Goal: Task Accomplishment & Management: Use online tool/utility

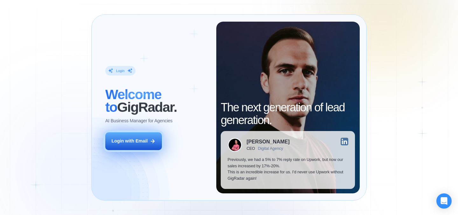
click at [144, 135] on button "Login with Email" at bounding box center [133, 141] width 57 height 18
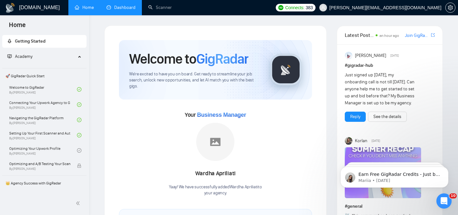
click at [126, 10] on link "Dashboard" at bounding box center [121, 7] width 29 height 5
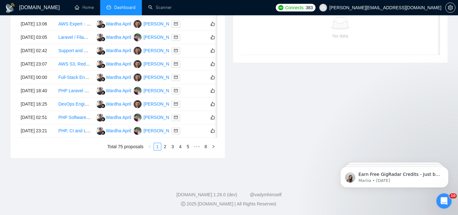
scroll to position [319, 0]
click at [166, 150] on link "2" at bounding box center [165, 146] width 7 height 7
click at [176, 146] on link "3" at bounding box center [172, 146] width 7 height 7
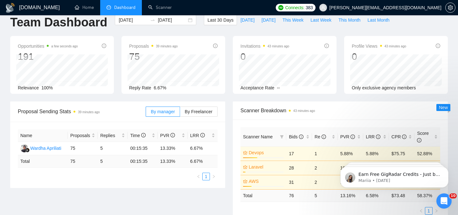
scroll to position [0, 0]
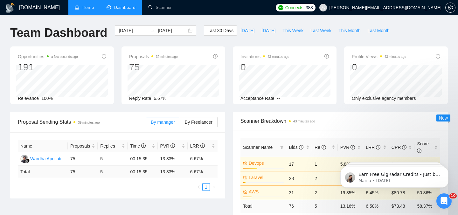
click at [86, 10] on link "Home" at bounding box center [84, 7] width 19 height 5
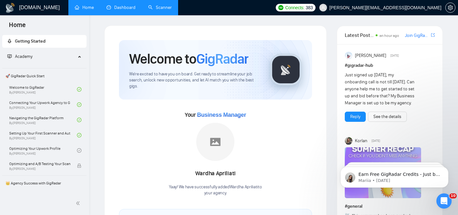
click at [170, 10] on link "Scanner" at bounding box center [160, 7] width 24 height 5
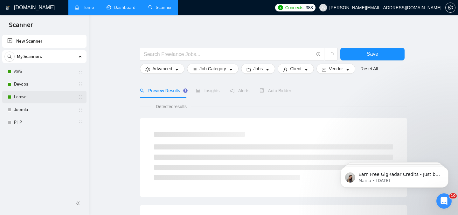
click at [60, 98] on link "Laravel" at bounding box center [44, 97] width 60 height 13
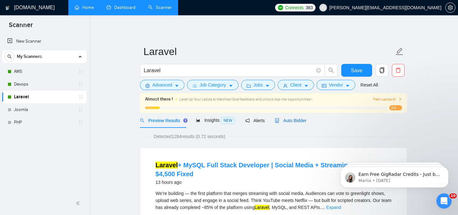
click at [297, 120] on span "Auto Bidder" at bounding box center [291, 120] width 32 height 5
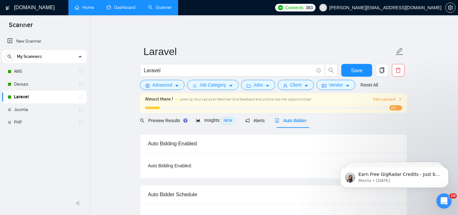
checkbox input "true"
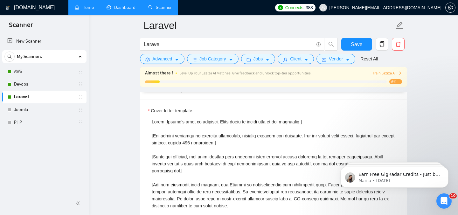
scroll to position [683, 0]
click at [251, 148] on textarea "Cover letter template:" at bounding box center [273, 188] width 251 height 143
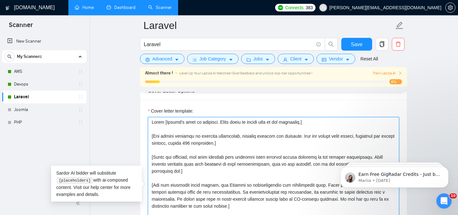
click at [217, 144] on textarea "Cover letter template:" at bounding box center [273, 188] width 251 height 143
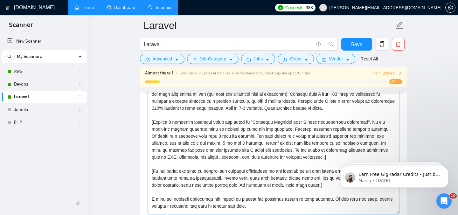
scroll to position [0, 0]
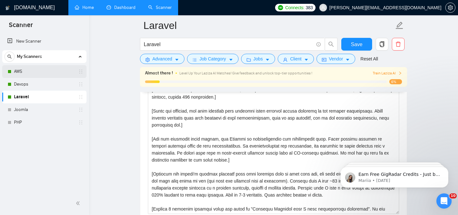
click at [53, 72] on link "AWS" at bounding box center [44, 71] width 60 height 13
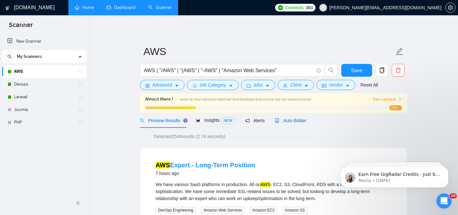
click at [296, 121] on span "Auto Bidder" at bounding box center [291, 120] width 32 height 5
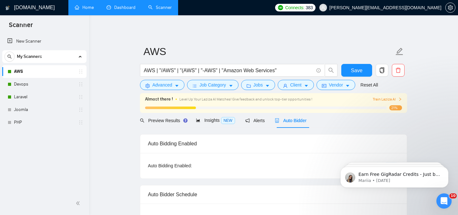
checkbox input "true"
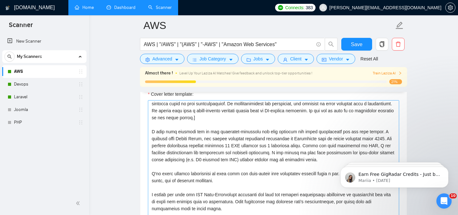
scroll to position [19, 0]
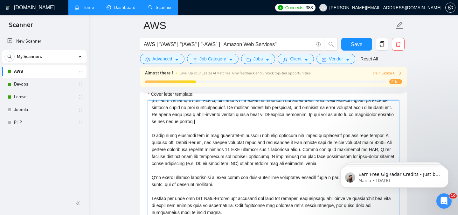
click at [246, 123] on textarea "Cover letter template:" at bounding box center [273, 171] width 251 height 143
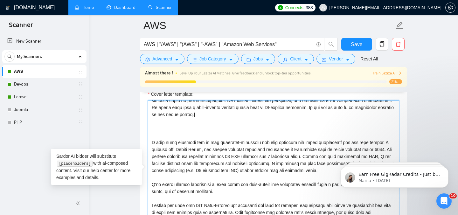
scroll to position [33, 0]
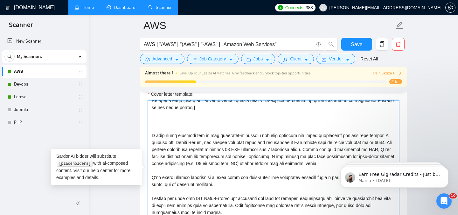
paste textarea "Lorem [Ipsumd's amet co adipisci. Elits doeiu te incidi utla et dol magnaaliq.]…"
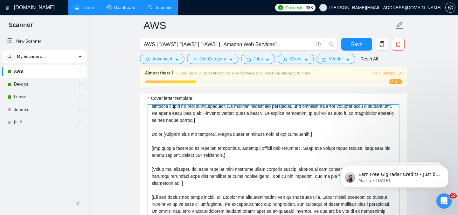
scroll to position [0, 0]
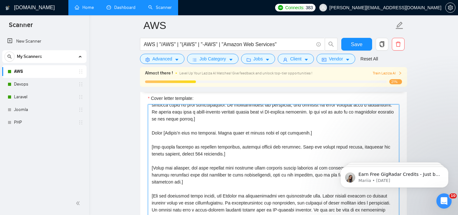
drag, startPoint x: 325, startPoint y: 137, endPoint x: 147, endPoint y: 132, distance: 177.9
click at [147, 132] on div "Cover letter template:" at bounding box center [273, 175] width 267 height 176
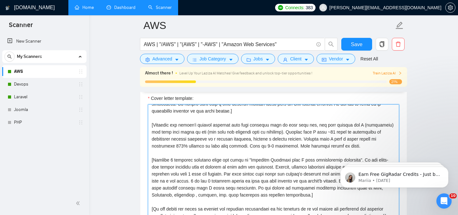
scroll to position [133, 0]
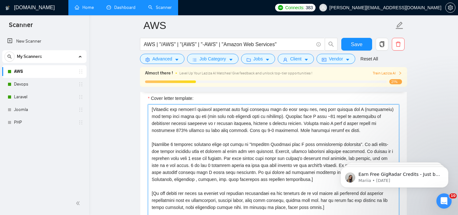
drag, startPoint x: 316, startPoint y: 180, endPoint x: 221, endPoint y: 158, distance: 97.0
click at [221, 158] on textarea "Cover letter template:" at bounding box center [273, 175] width 251 height 143
click at [250, 162] on textarea "Cover letter template:" at bounding box center [273, 175] width 251 height 143
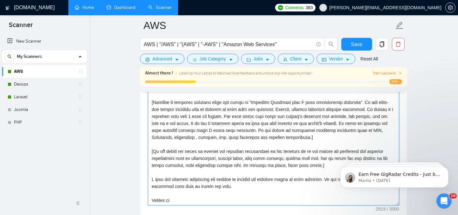
scroll to position [749, 0]
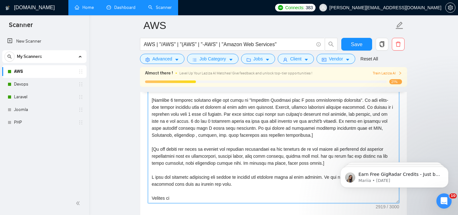
drag, startPoint x: 365, startPoint y: 129, endPoint x: 213, endPoint y: 137, distance: 152.3
click at [213, 137] on textarea "Cover letter template:" at bounding box center [273, 131] width 251 height 143
click at [0, 0] on span "need to" at bounding box center [0, 0] width 0 height 0
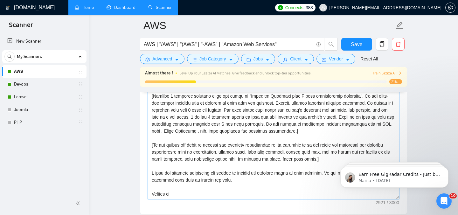
scroll to position [127, 0]
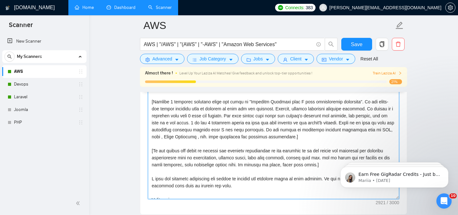
click at [0, 0] on span "of the" at bounding box center [0, 0] width 0 height 0
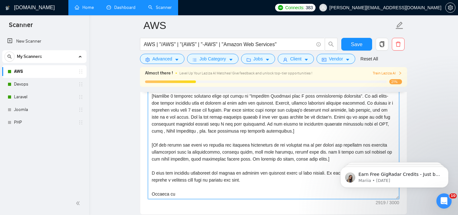
click at [0, 0] on span "s" at bounding box center [0, 0] width 0 height 0
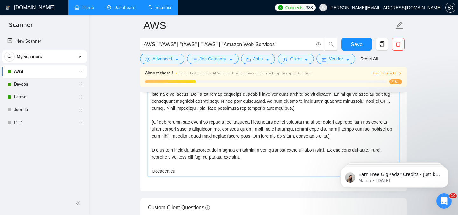
drag, startPoint x: 201, startPoint y: 168, endPoint x: 141, endPoint y: 166, distance: 59.9
click at [141, 166] on div "Cover letter template:" at bounding box center [273, 104] width 267 height 176
type textarea "Lorem [Ipsumd's amet co adipisci. Elits doeiu te incidi utla et dol magnaaliq.]…"
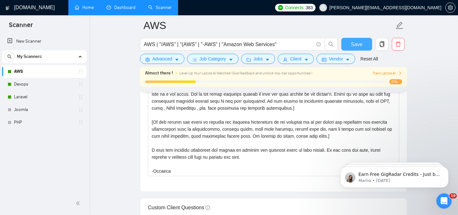
click at [361, 47] on span "Save" at bounding box center [356, 44] width 11 height 8
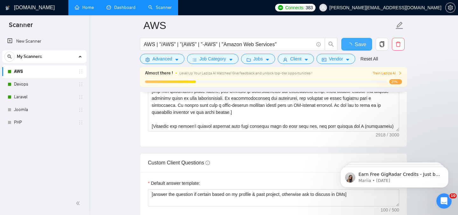
checkbox input "true"
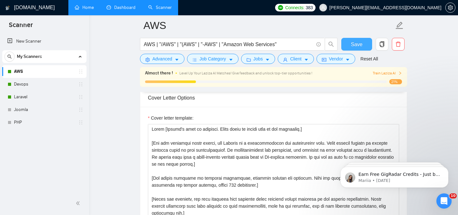
scroll to position [682, 0]
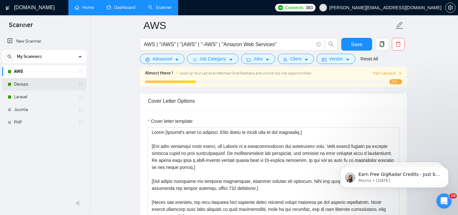
click at [45, 82] on link "Devops" at bounding box center [44, 84] width 60 height 13
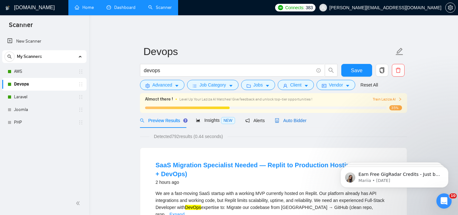
click at [299, 123] on span "Auto Bidder" at bounding box center [291, 120] width 32 height 5
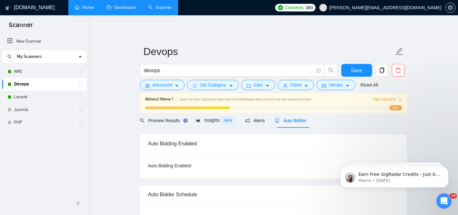
checkbox input "true"
click at [303, 123] on div "Auto Bidder" at bounding box center [291, 120] width 32 height 7
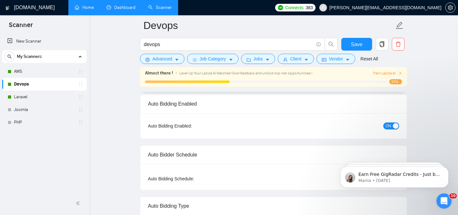
scroll to position [41, 0]
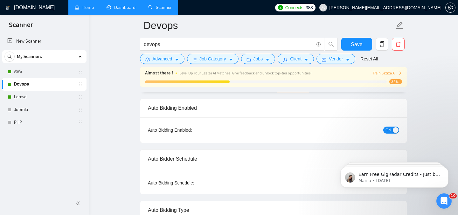
click at [389, 129] on span "ON" at bounding box center [389, 130] width 6 height 7
click at [361, 45] on span "Save" at bounding box center [356, 44] width 11 height 8
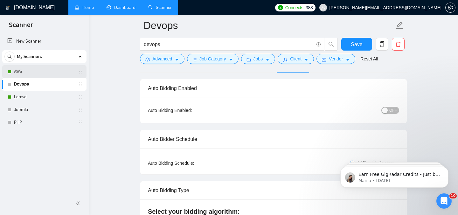
click at [50, 71] on link "AWS" at bounding box center [44, 71] width 60 height 13
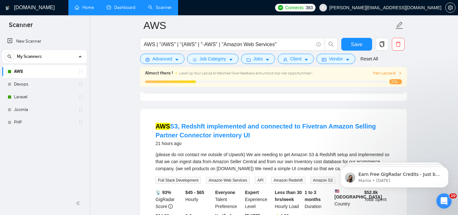
scroll to position [177, 0]
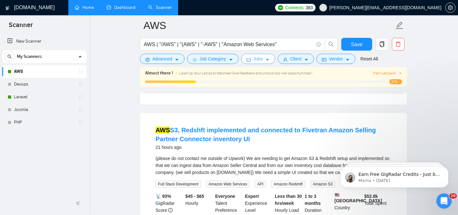
click at [263, 59] on span "Jobs" at bounding box center [259, 58] width 10 height 7
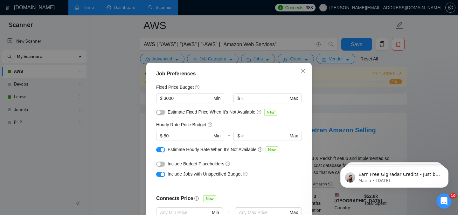
scroll to position [47, 0]
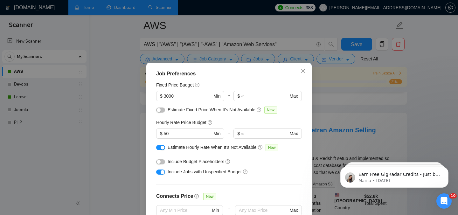
click at [160, 160] on div "button" at bounding box center [159, 162] width 4 height 4
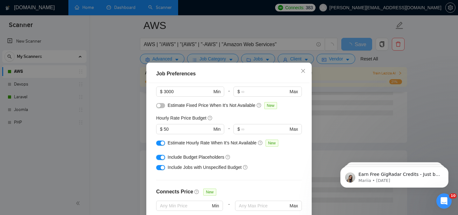
scroll to position [49, 0]
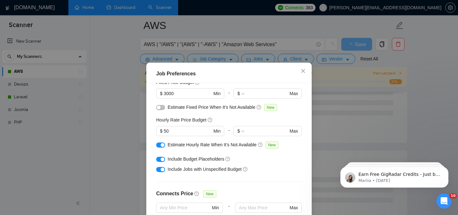
click at [162, 109] on button "button" at bounding box center [160, 107] width 9 height 5
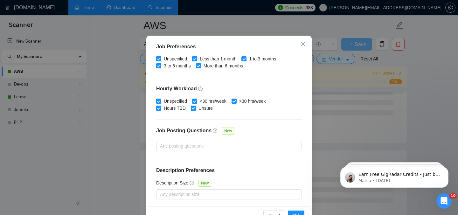
scroll to position [46, 0]
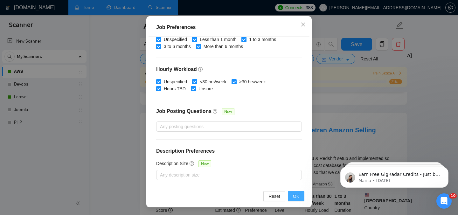
click at [294, 197] on span "OK" at bounding box center [296, 196] width 6 height 7
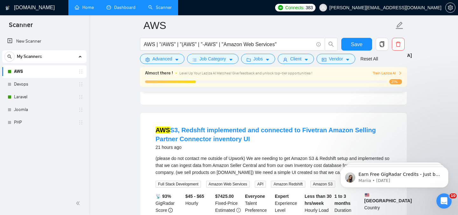
scroll to position [22, 0]
click at [355, 45] on span "Save" at bounding box center [356, 44] width 11 height 8
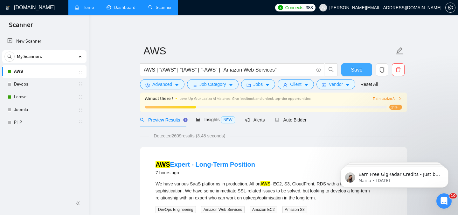
scroll to position [0, 0]
